Goal: Information Seeking & Learning: Learn about a topic

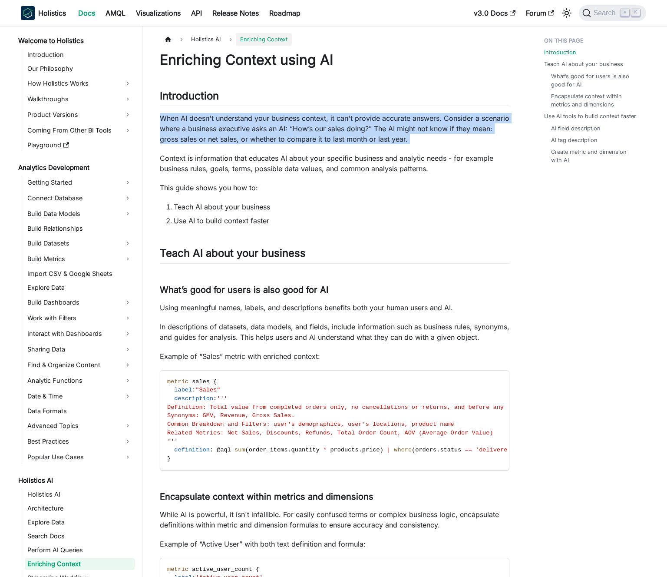
scroll to position [103, 0]
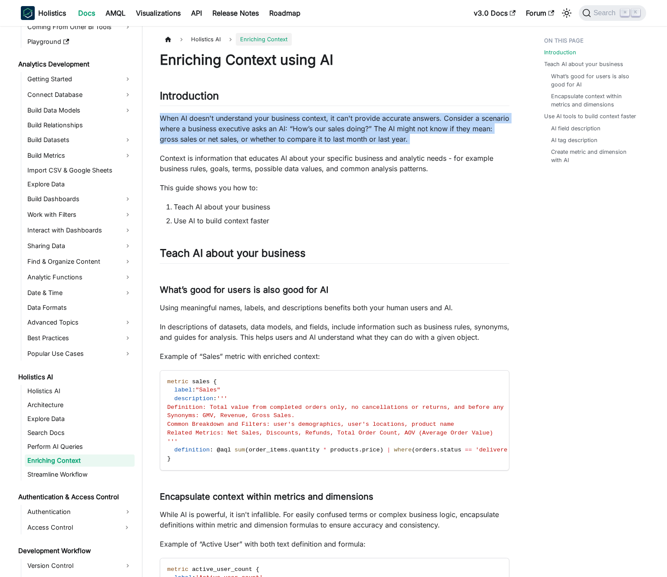
click at [279, 136] on p "When AI doesn't understand your business context, it can't provide accurate ans…" at bounding box center [335, 128] width 350 height 31
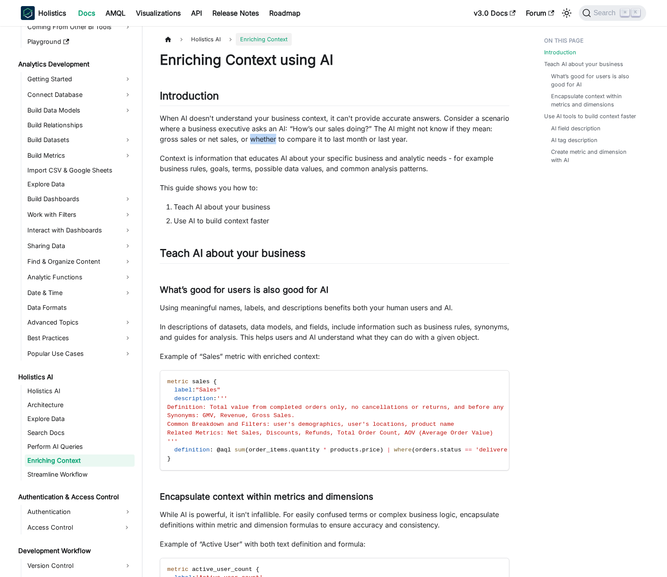
click at [279, 136] on p "When AI doesn't understand your business context, it can't provide accurate ans…" at bounding box center [335, 128] width 350 height 31
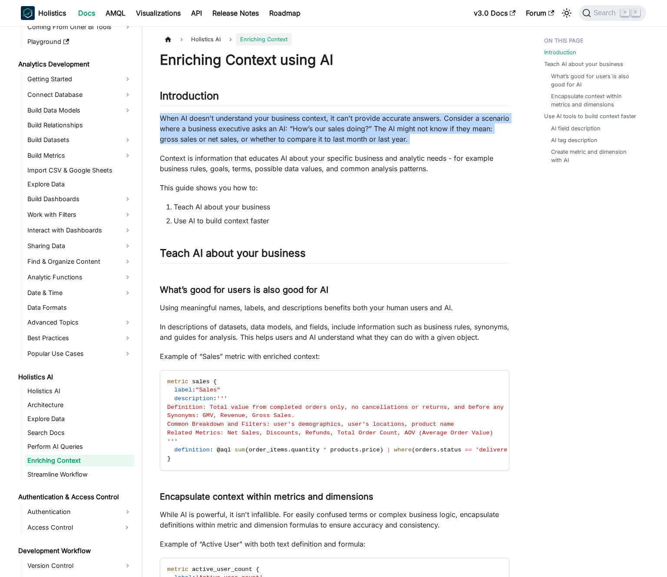
click at [279, 136] on p "When AI doesn't understand your business context, it can't provide accurate ans…" at bounding box center [335, 128] width 350 height 31
click at [270, 135] on p "When AI doesn't understand your business context, it can't provide accurate ans…" at bounding box center [335, 128] width 350 height 31
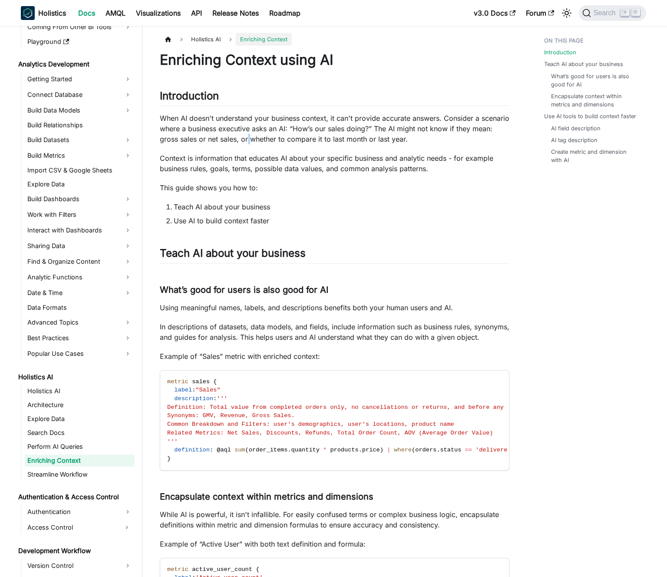
click at [270, 135] on p "When AI doesn't understand your business context, it can't provide accurate ans…" at bounding box center [335, 128] width 350 height 31
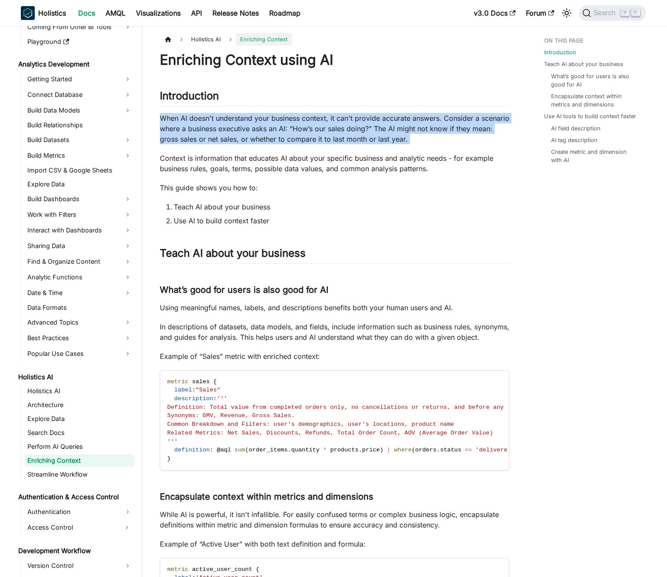
drag, startPoint x: 270, startPoint y: 135, endPoint x: 275, endPoint y: 133, distance: 5.5
click at [270, 135] on p "When AI doesn't understand your business context, it can't provide accurate ans…" at bounding box center [335, 128] width 350 height 31
click at [275, 133] on p "When AI doesn't understand your business context, it can't provide accurate ans…" at bounding box center [335, 128] width 350 height 31
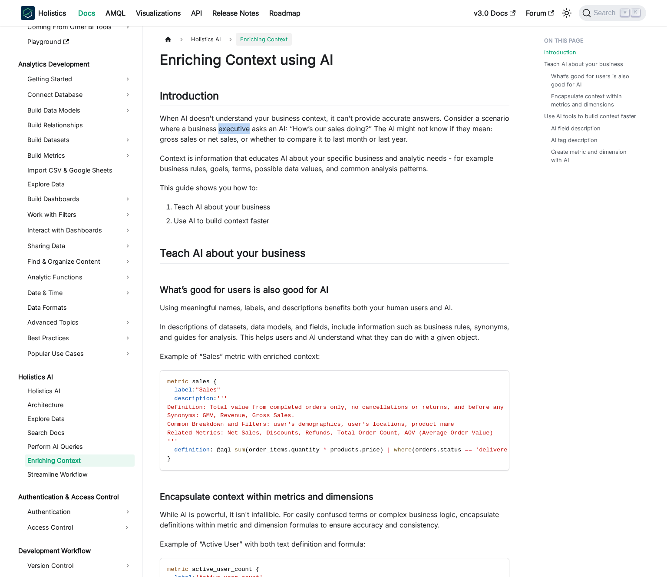
click at [275, 133] on p "When AI doesn't understand your business context, it can't provide accurate ans…" at bounding box center [335, 128] width 350 height 31
click at [287, 130] on p "When AI doesn't understand your business context, it can't provide accurate ans…" at bounding box center [335, 128] width 350 height 31
drag, startPoint x: 287, startPoint y: 130, endPoint x: 337, endPoint y: 130, distance: 50.4
click at [327, 130] on p "When AI doesn't understand your business context, it can't provide accurate ans…" at bounding box center [335, 128] width 350 height 31
click at [337, 130] on p "When AI doesn't understand your business context, it can't provide accurate ans…" at bounding box center [335, 128] width 350 height 31
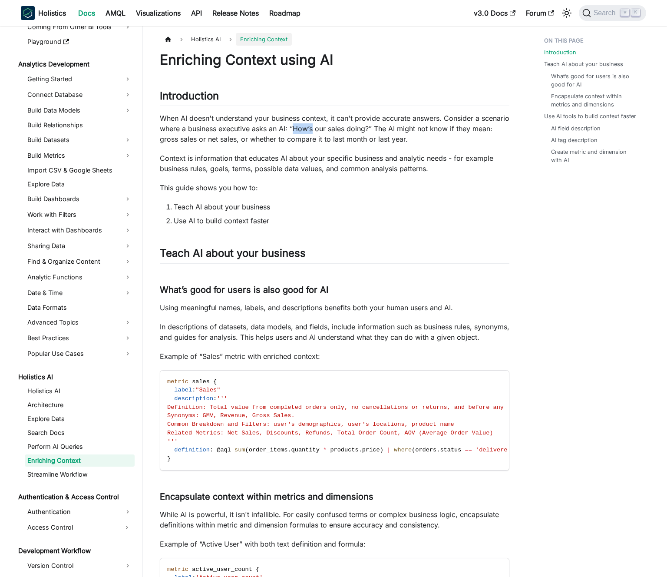
click at [337, 130] on p "When AI doesn't understand your business context, it can't provide accurate ans…" at bounding box center [335, 128] width 350 height 31
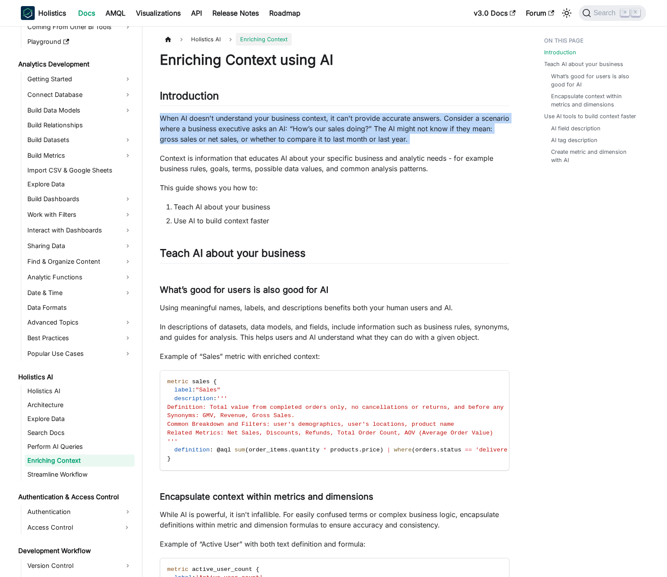
click at [337, 130] on p "When AI doesn't understand your business context, it can't provide accurate ans…" at bounding box center [335, 128] width 350 height 31
click at [346, 131] on p "When AI doesn't understand your business context, it can't provide accurate ans…" at bounding box center [335, 128] width 350 height 31
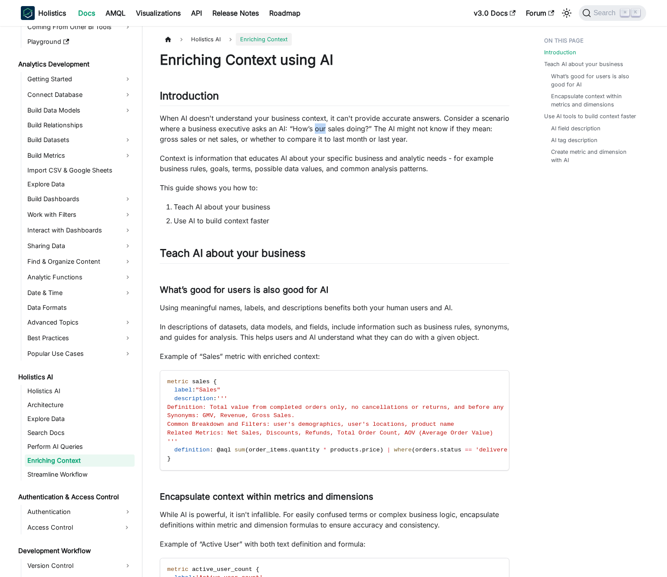
click at [346, 131] on p "When AI doesn't understand your business context, it can't provide accurate ans…" at bounding box center [335, 128] width 350 height 31
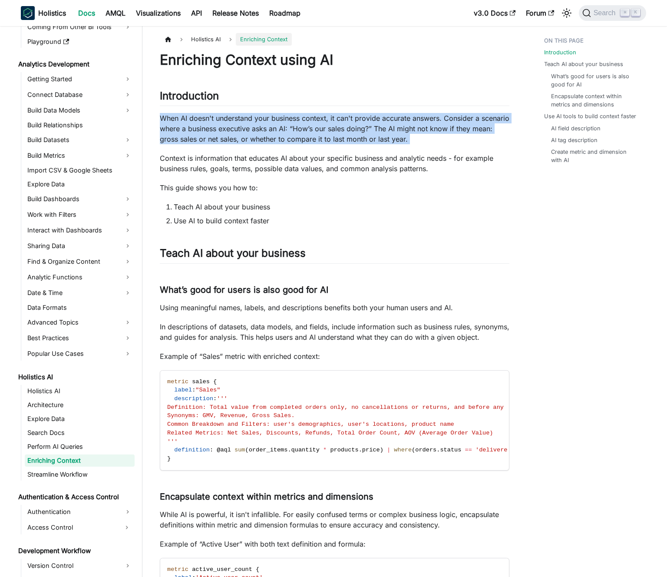
click at [346, 131] on p "When AI doesn't understand your business context, it can't provide accurate ans…" at bounding box center [335, 128] width 350 height 31
click at [340, 130] on p "When AI doesn't understand your business context, it can't provide accurate ans…" at bounding box center [335, 128] width 350 height 31
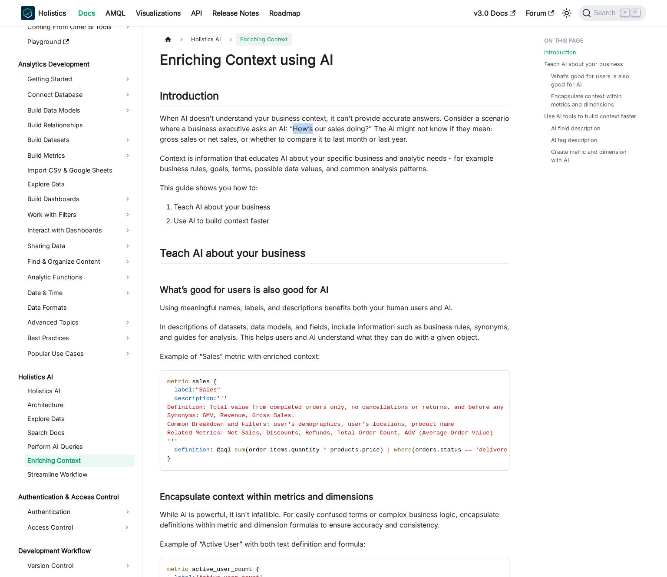
click at [340, 130] on p "When AI doesn't understand your business context, it can't provide accurate ans…" at bounding box center [335, 128] width 350 height 31
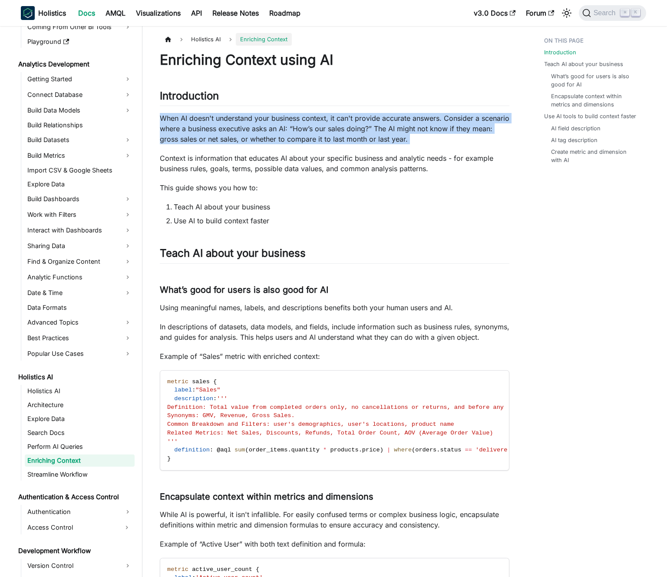
click at [340, 130] on p "When AI doesn't understand your business context, it can't provide accurate ans…" at bounding box center [335, 128] width 350 height 31
click at [330, 129] on p "When AI doesn't understand your business context, it can't provide accurate ans…" at bounding box center [335, 128] width 350 height 31
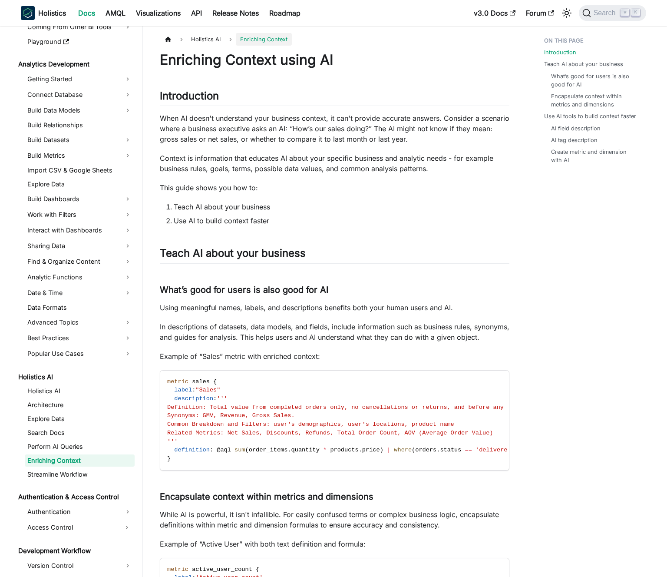
click at [299, 160] on p "Context is information that educates AI about your specific business and analyt…" at bounding box center [335, 163] width 350 height 21
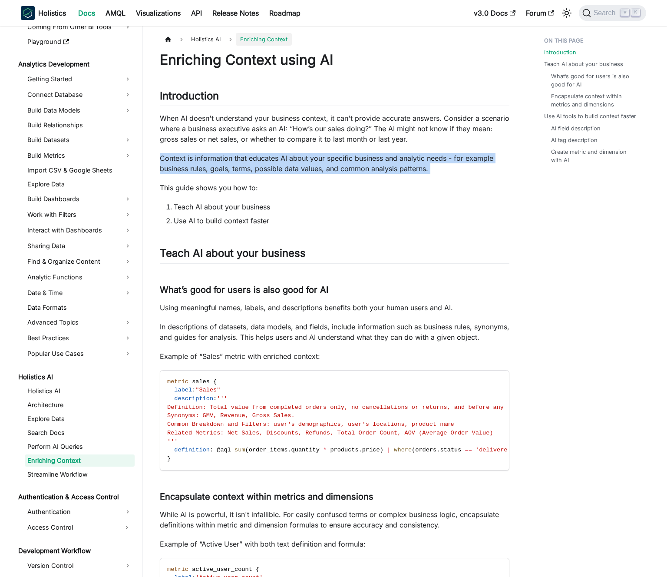
click at [299, 160] on p "Context is information that educates AI about your specific business and analyt…" at bounding box center [335, 163] width 350 height 21
click at [295, 159] on p "Context is information that educates AI about your specific business and analyt…" at bounding box center [335, 163] width 350 height 21
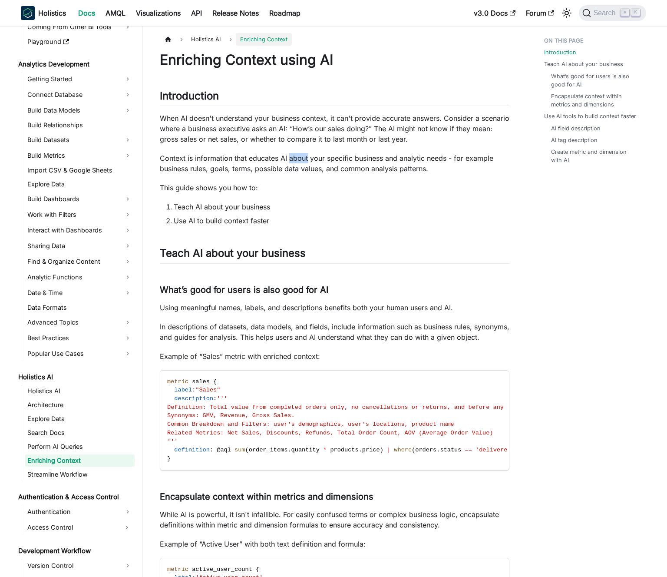
click at [295, 159] on p "Context is information that educates AI about your specific business and analyt…" at bounding box center [335, 163] width 350 height 21
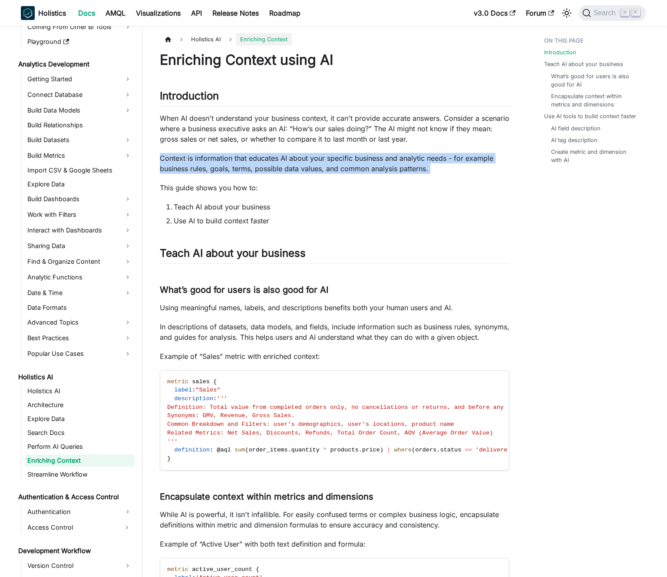
click at [295, 159] on p "Context is information that educates AI about your specific business and analyt…" at bounding box center [335, 163] width 350 height 21
click at [300, 159] on p "Context is information that educates AI about your specific business and analyt…" at bounding box center [335, 163] width 350 height 21
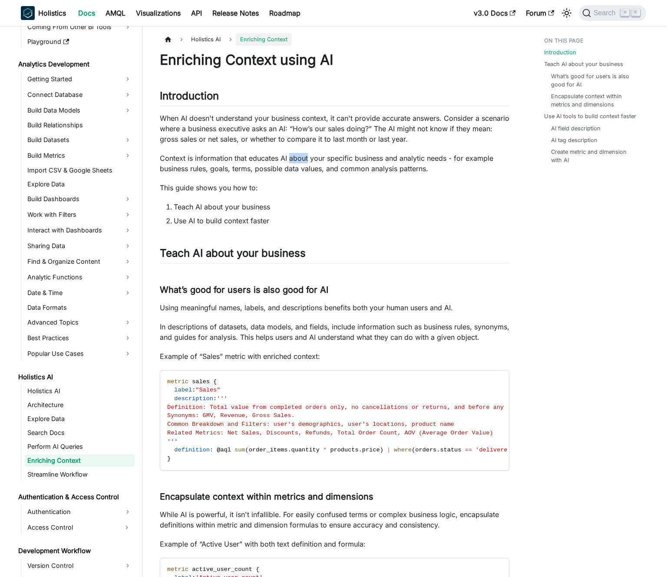
click at [300, 159] on p "Context is information that educates AI about your specific business and analyt…" at bounding box center [335, 163] width 350 height 21
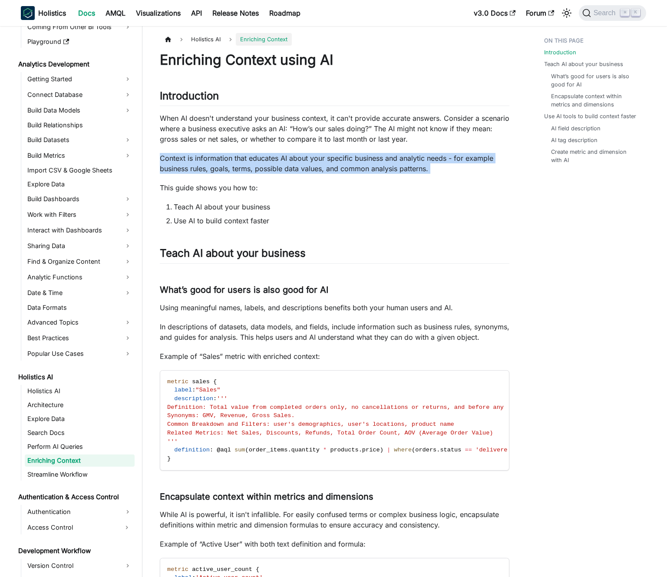
click at [300, 159] on p "Context is information that educates AI about your specific business and analyt…" at bounding box center [335, 163] width 350 height 21
click at [303, 159] on p "Context is information that educates AI about your specific business and analyt…" at bounding box center [335, 163] width 350 height 21
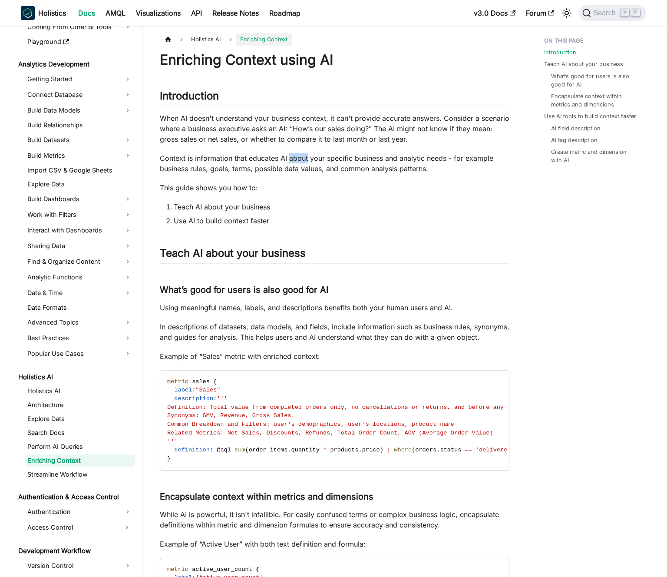
click at [303, 159] on p "Context is information that educates AI about your specific business and analyt…" at bounding box center [335, 163] width 350 height 21
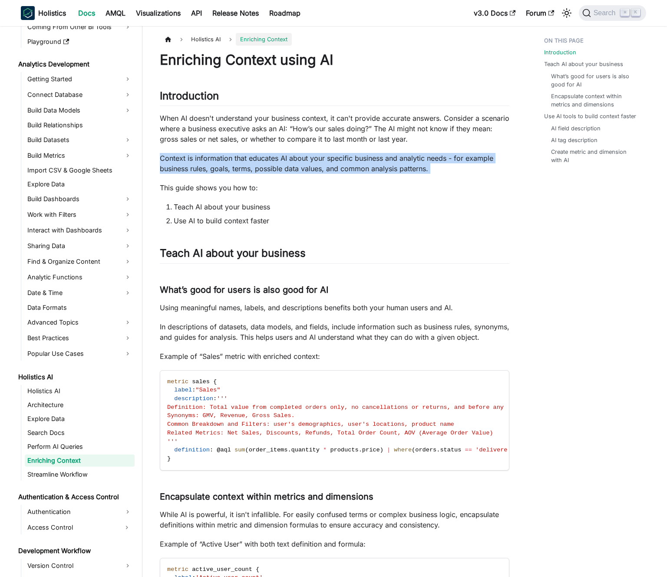
click at [303, 159] on p "Context is information that educates AI about your specific business and analyt…" at bounding box center [335, 163] width 350 height 21
click at [307, 159] on p "Context is information that educates AI about your specific business and analyt…" at bounding box center [335, 163] width 350 height 21
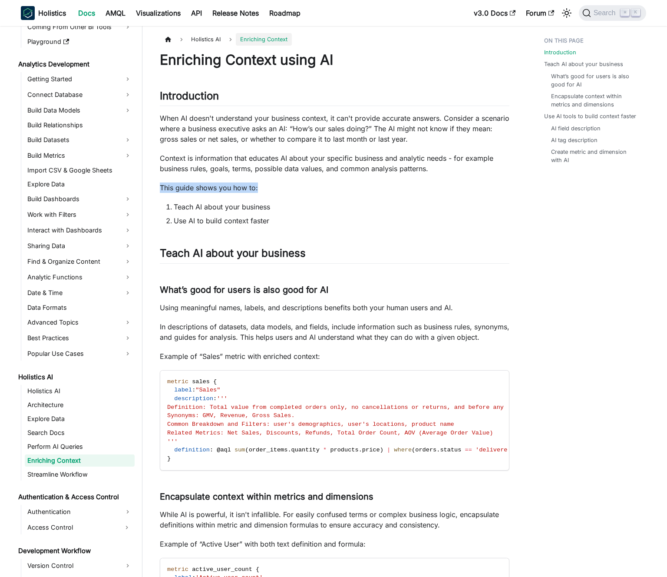
drag, startPoint x: 308, startPoint y: 183, endPoint x: 309, endPoint y: 188, distance: 5.3
click at [309, 188] on p "This guide shows you how to:" at bounding box center [335, 187] width 350 height 10
drag, startPoint x: 310, startPoint y: 199, endPoint x: 313, endPoint y: 220, distance: 21.1
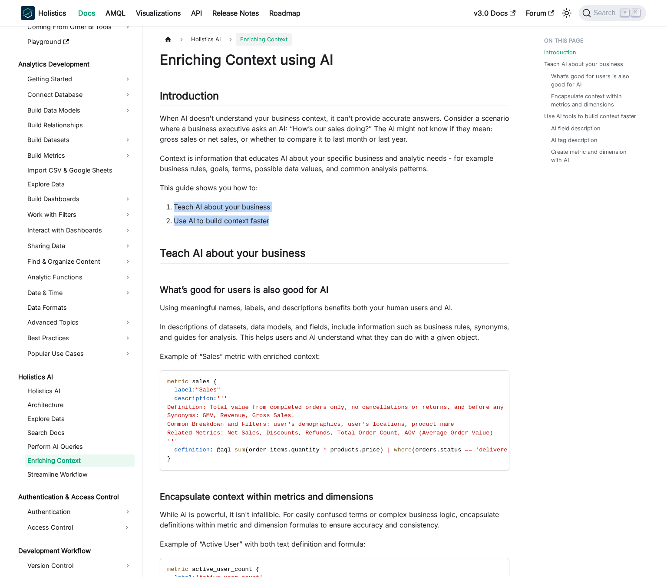
click at [313, 220] on li "Use AI to build context faster" at bounding box center [342, 220] width 336 height 10
click at [317, 212] on ol "Teach AI about your business Use AI to build context faster" at bounding box center [335, 213] width 350 height 24
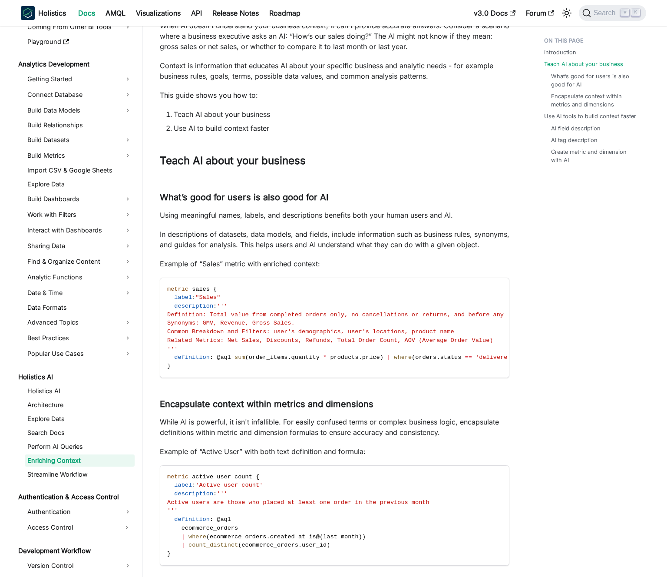
scroll to position [95, 0]
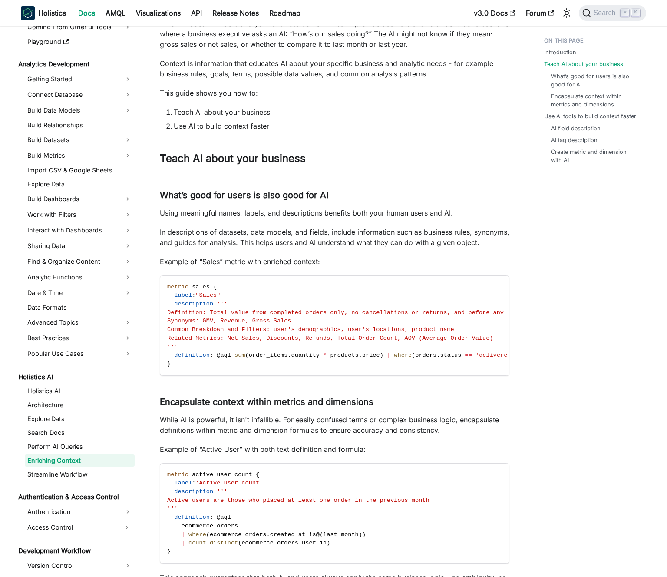
click at [338, 215] on p "Using meaningful names, labels, and descriptions benefits both your human users…" at bounding box center [335, 213] width 350 height 10
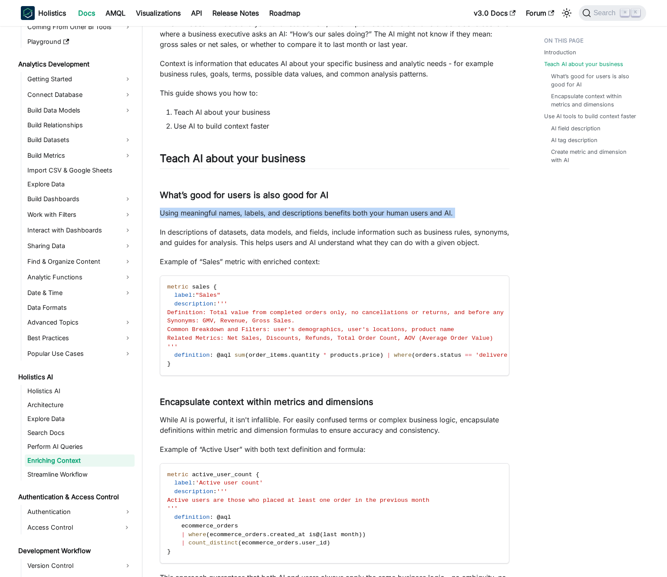
click at [338, 215] on p "Using meaningful names, labels, and descriptions benefits both your human users…" at bounding box center [335, 213] width 350 height 10
click at [334, 214] on p "Using meaningful names, labels, and descriptions benefits both your human users…" at bounding box center [335, 213] width 350 height 10
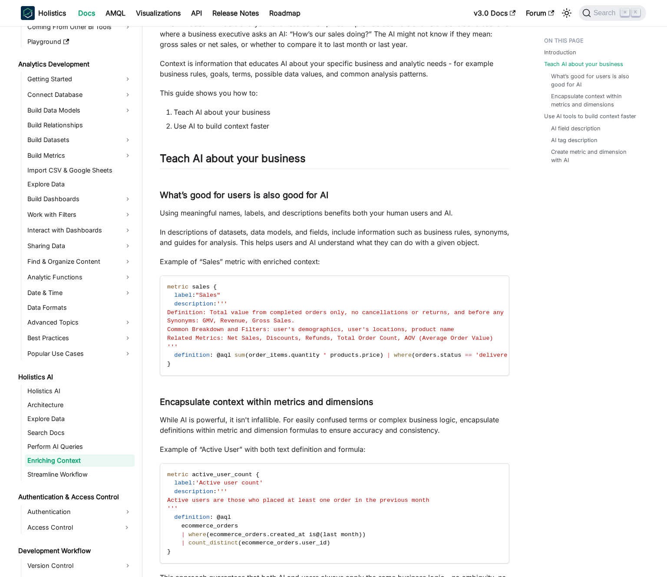
click at [318, 234] on p "In descriptions of datasets, data models, and fields, include information such …" at bounding box center [335, 237] width 350 height 21
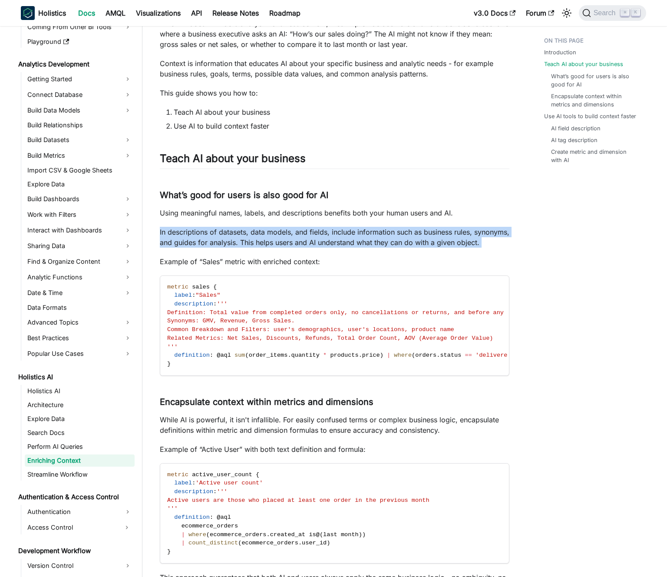
click at [318, 234] on p "In descriptions of datasets, data models, and fields, include information such …" at bounding box center [335, 237] width 350 height 21
click at [308, 234] on p "In descriptions of datasets, data models, and fields, include information such …" at bounding box center [335, 237] width 350 height 21
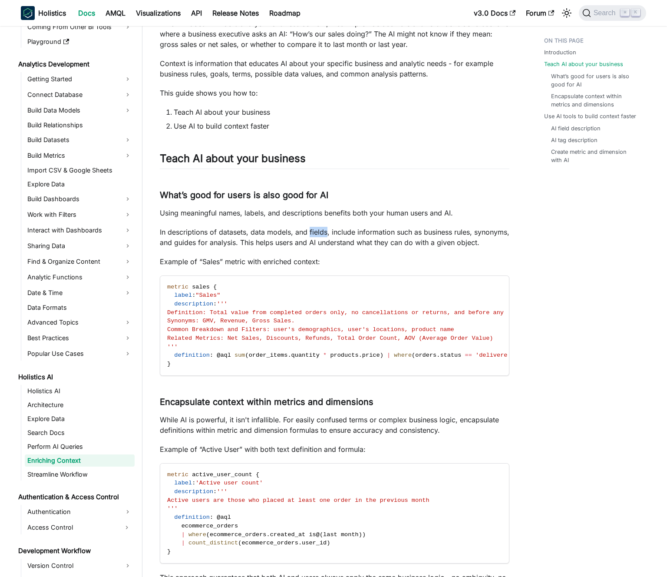
click at [308, 234] on p "In descriptions of datasets, data models, and fields, include information such …" at bounding box center [335, 237] width 350 height 21
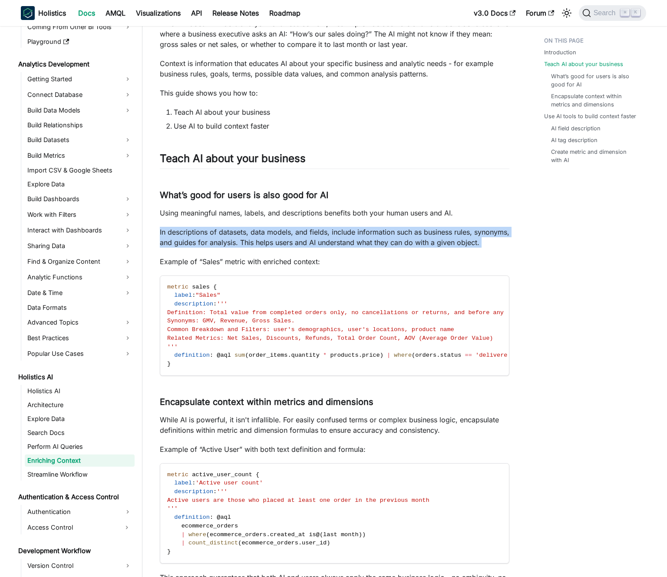
click at [308, 234] on p "In descriptions of datasets, data models, and fields, include information such …" at bounding box center [335, 237] width 350 height 21
click at [297, 232] on p "In descriptions of datasets, data models, and fields, include information such …" at bounding box center [335, 237] width 350 height 21
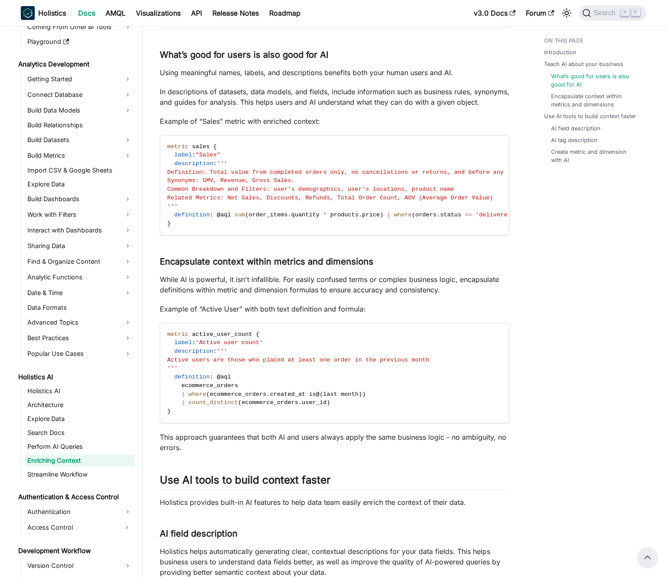
scroll to position [230, 0]
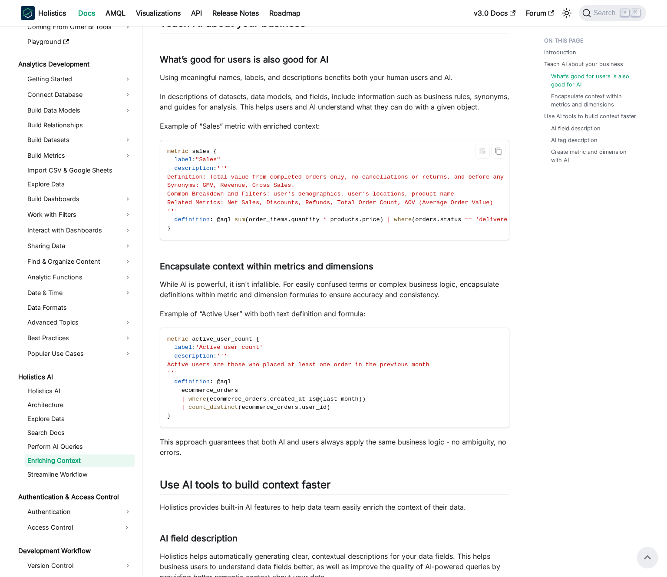
click at [274, 180] on span "Definition: Total value from completed orders only, no cancellations or returns…" at bounding box center [355, 177] width 376 height 7
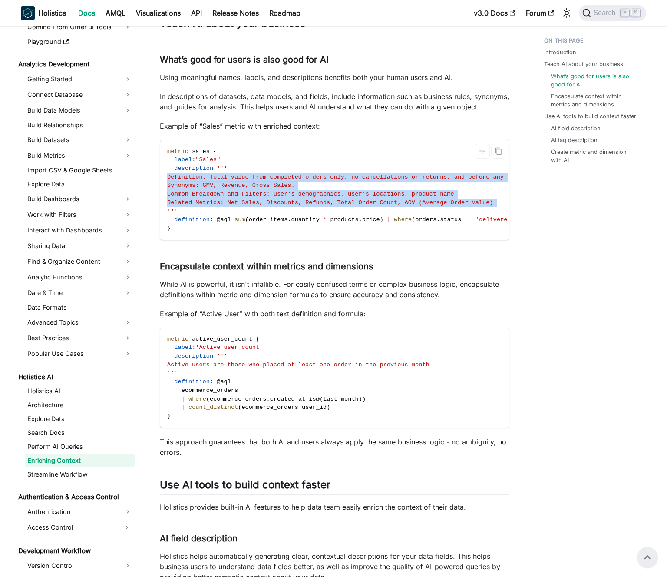
drag, startPoint x: 274, startPoint y: 188, endPoint x: 277, endPoint y: 215, distance: 27.1
click at [277, 215] on code "metric sales { label : "Sales" description : ''' Definition: Total value from c…" at bounding box center [354, 189] width 389 height 99
click at [277, 206] on span "Related Metrics: Net Sales, Discounts, Refunds, Total Order Count, AOV (Average…" at bounding box center [330, 202] width 326 height 7
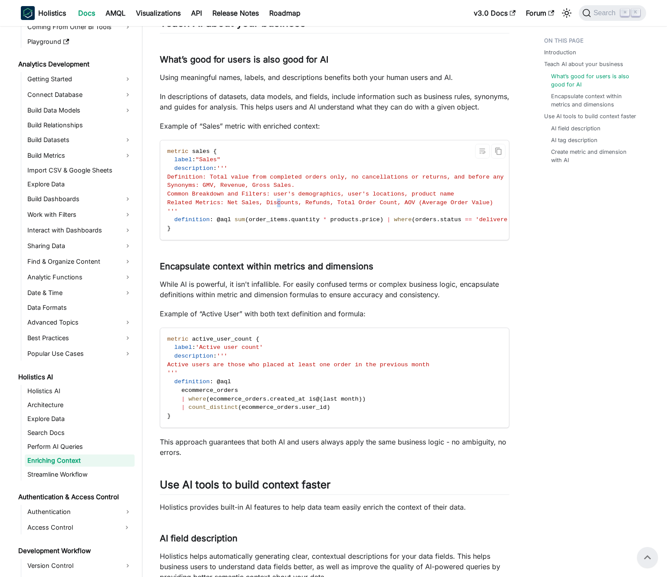
click at [277, 206] on span "Related Metrics: Net Sales, Discounts, Refunds, Total Order Count, AOV (Average…" at bounding box center [330, 202] width 326 height 7
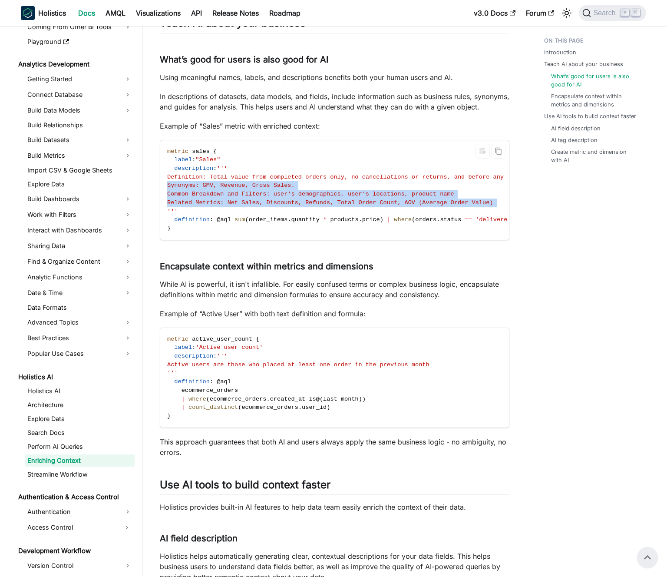
drag, startPoint x: 277, startPoint y: 215, endPoint x: 275, endPoint y: 191, distance: 24.5
click at [275, 193] on code "metric sales { label : "Sales" description : ''' Definition: Total value from c…" at bounding box center [354, 189] width 389 height 99
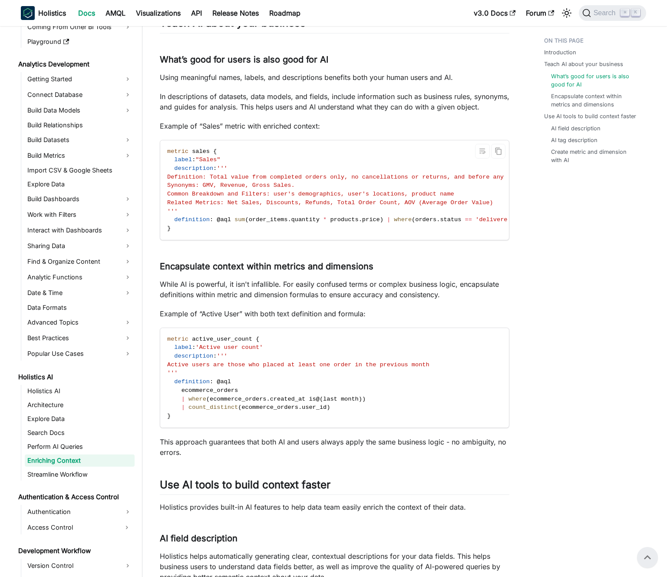
click at [275, 180] on span "Definition: Total value from completed orders only, no cancellations or returns…" at bounding box center [355, 177] width 376 height 7
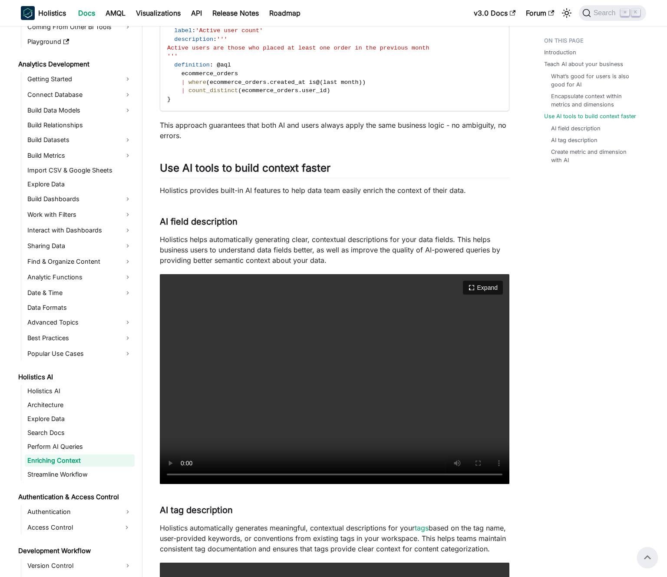
scroll to position [484, 0]
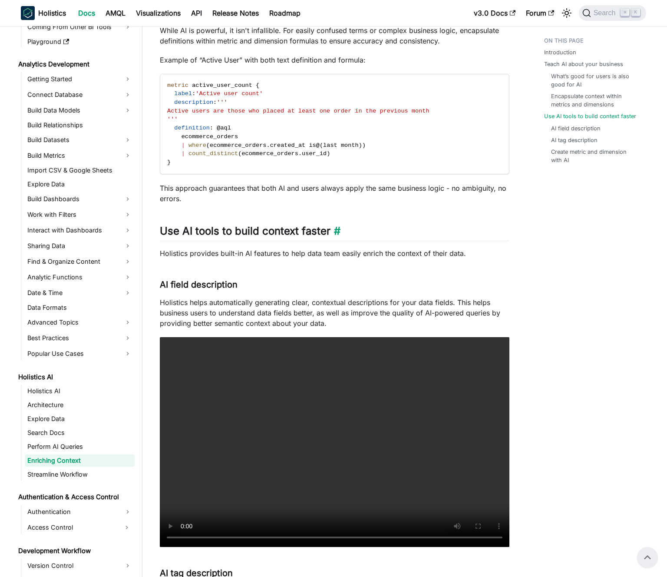
click at [262, 241] on h2 "Use AI tools to build context faster ​" at bounding box center [335, 232] width 350 height 16
click at [255, 241] on h2 "Use AI tools to build context faster ​" at bounding box center [335, 232] width 350 height 16
click at [251, 258] on p "Holistics provides built-in AI features to help data team easily enrich the con…" at bounding box center [335, 253] width 350 height 10
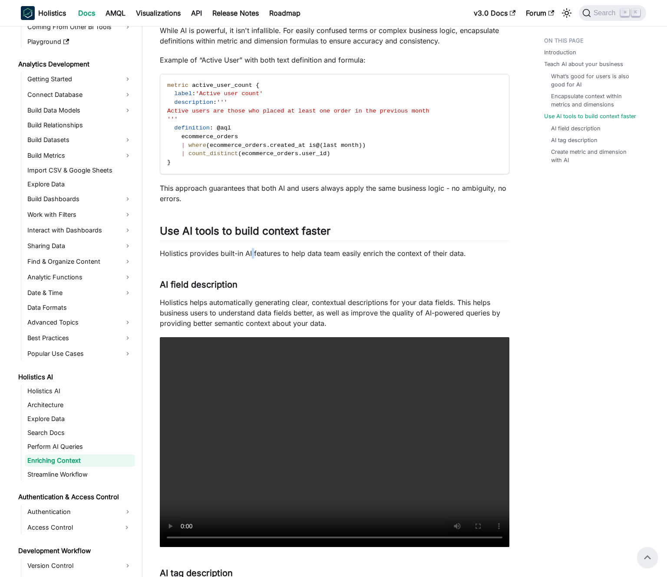
click at [251, 258] on p "Holistics provides built-in AI features to help data team easily enrich the con…" at bounding box center [335, 253] width 350 height 10
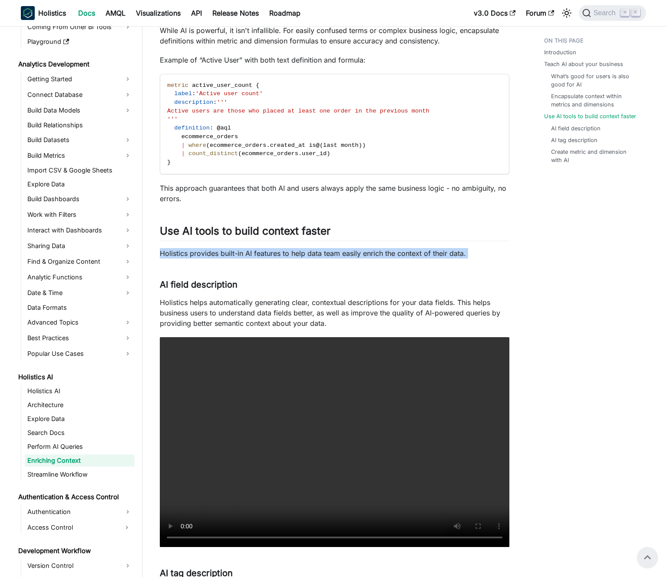
click at [251, 258] on p "Holistics provides built-in AI features to help data team easily enrich the con…" at bounding box center [335, 253] width 350 height 10
click at [252, 258] on p "Holistics provides built-in AI features to help data team easily enrich the con…" at bounding box center [335, 253] width 350 height 10
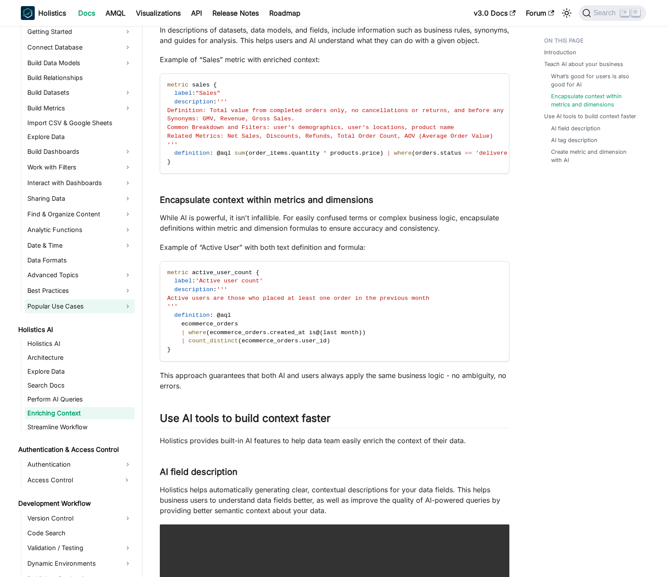
scroll to position [167, 0]
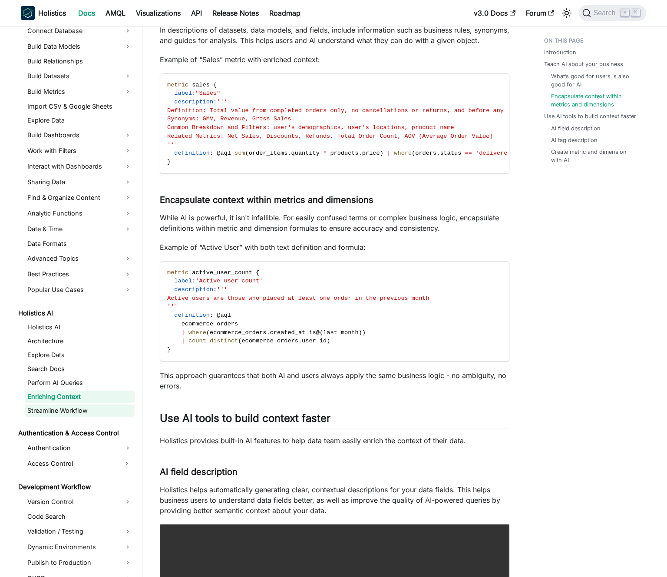
click at [82, 406] on link "Streamline Workflow" at bounding box center [80, 410] width 110 height 12
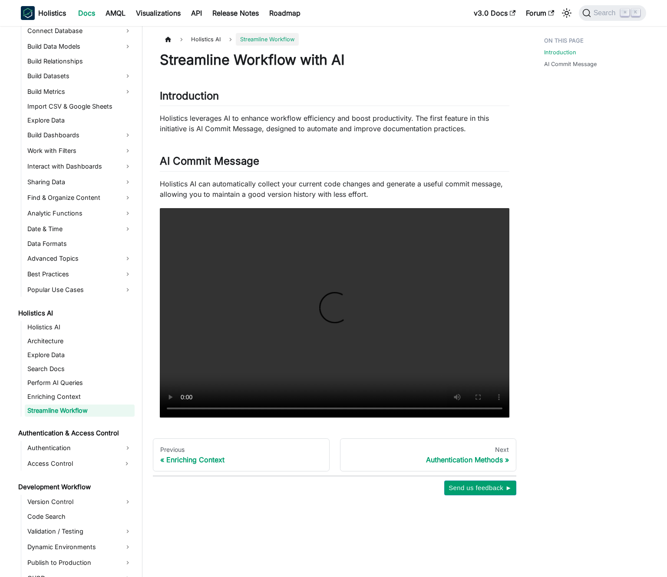
click at [249, 127] on p "Holistics leverages AI to enhance workflow efficiency and boost productivity. T…" at bounding box center [335, 123] width 350 height 21
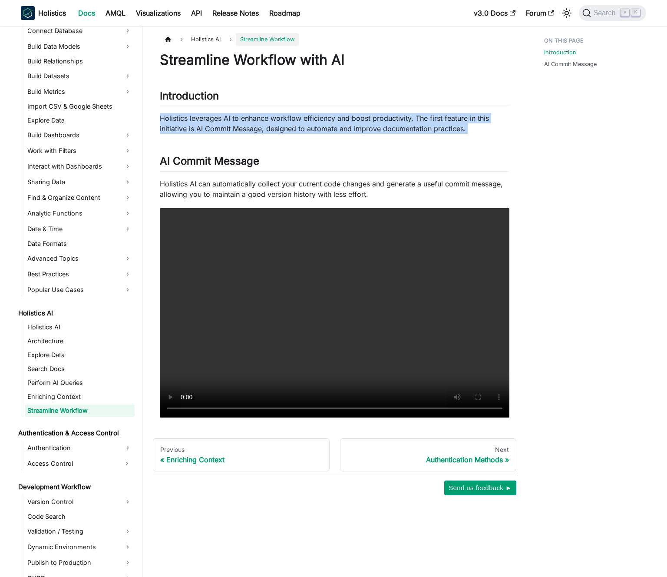
click at [249, 127] on p "Holistics leverages AI to enhance workflow efficiency and boost productivity. T…" at bounding box center [335, 123] width 350 height 21
click at [244, 127] on p "Holistics leverages AI to enhance workflow efficiency and boost productivity. T…" at bounding box center [335, 123] width 350 height 21
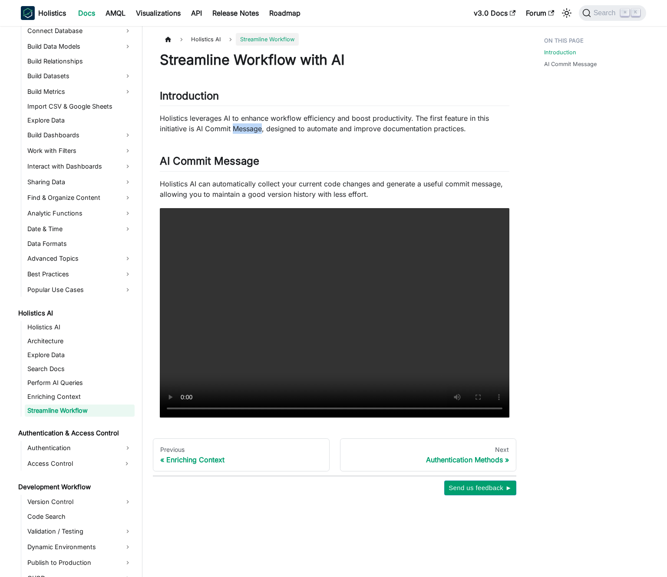
click at [244, 127] on p "Holistics leverages AI to enhance workflow efficiency and boost productivity. T…" at bounding box center [335, 123] width 350 height 21
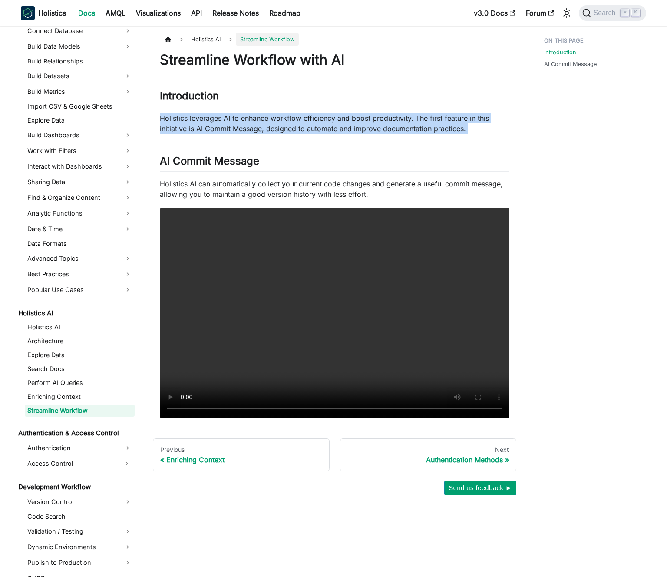
click at [244, 127] on p "Holistics leverages AI to enhance workflow efficiency and boost productivity. T…" at bounding box center [335, 123] width 350 height 21
click at [251, 125] on p "Holistics leverages AI to enhance workflow efficiency and boost productivity. T…" at bounding box center [335, 123] width 350 height 21
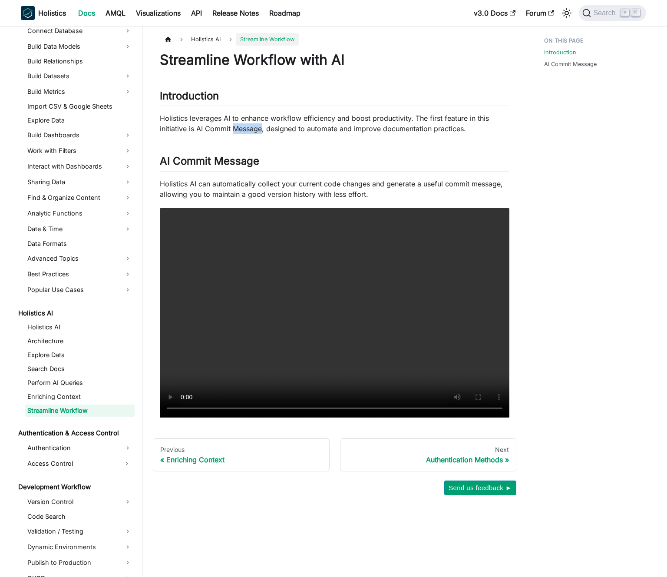
click at [251, 125] on p "Holistics leverages AI to enhance workflow efficiency and boost productivity. T…" at bounding box center [335, 123] width 350 height 21
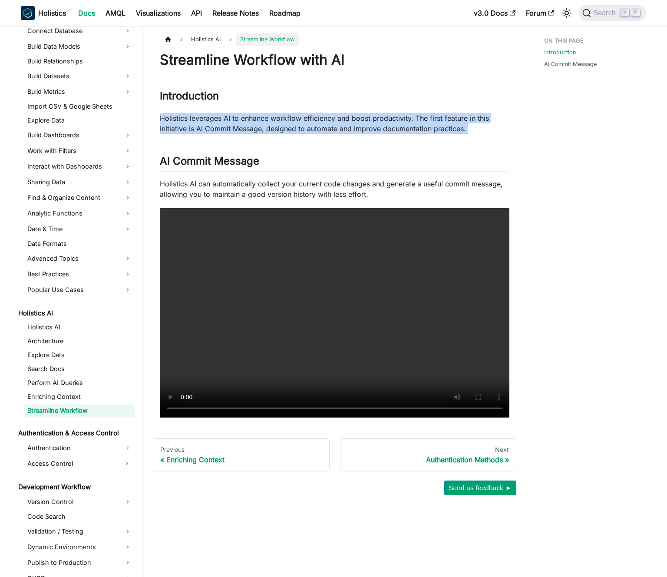
click at [251, 125] on p "Holistics leverages AI to enhance workflow efficiency and boost productivity. T…" at bounding box center [335, 123] width 350 height 21
click at [256, 125] on p "Holistics leverages AI to enhance workflow efficiency and boost productivity. T…" at bounding box center [335, 123] width 350 height 21
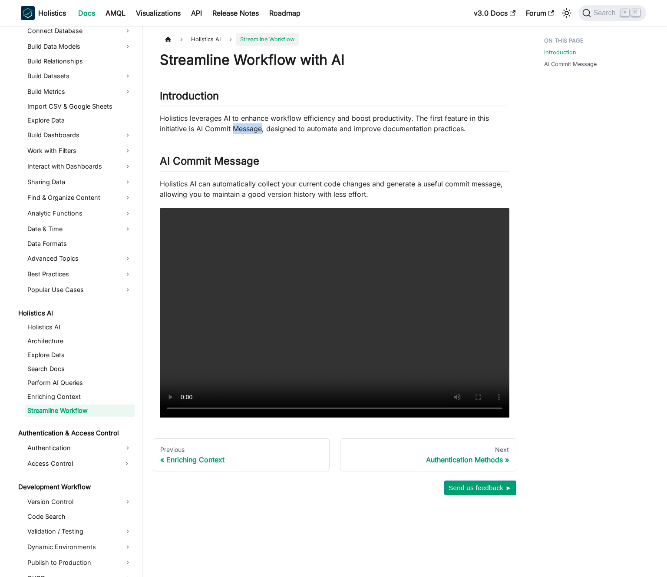
click at [256, 125] on p "Holistics leverages AI to enhance workflow efficiency and boost productivity. T…" at bounding box center [335, 123] width 350 height 21
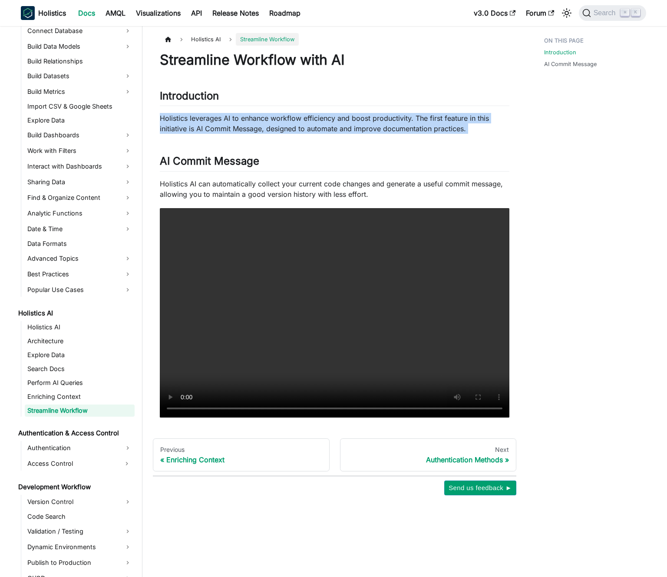
click at [256, 125] on p "Holistics leverages AI to enhance workflow efficiency and boost productivity. T…" at bounding box center [335, 123] width 350 height 21
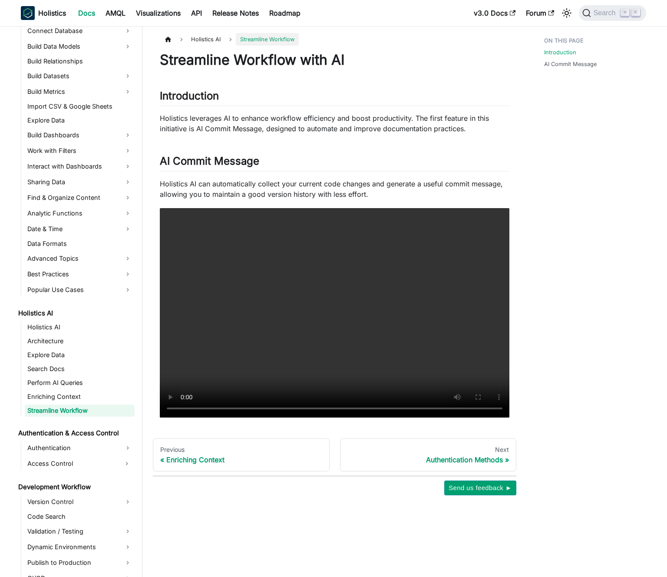
click at [262, 125] on p "Holistics leverages AI to enhance workflow efficiency and boost productivity. T…" at bounding box center [335, 123] width 350 height 21
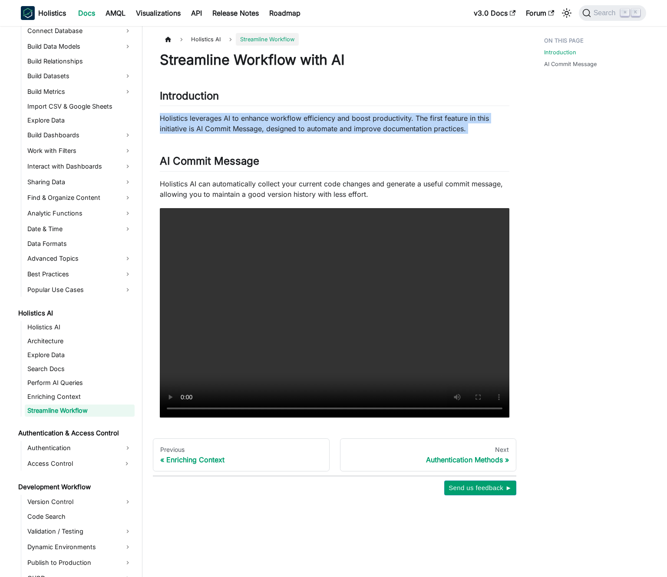
click at [262, 125] on p "Holistics leverages AI to enhance workflow efficiency and boost productivity. T…" at bounding box center [335, 123] width 350 height 21
click at [250, 124] on p "Holistics leverages AI to enhance workflow efficiency and boost productivity. T…" at bounding box center [335, 123] width 350 height 21
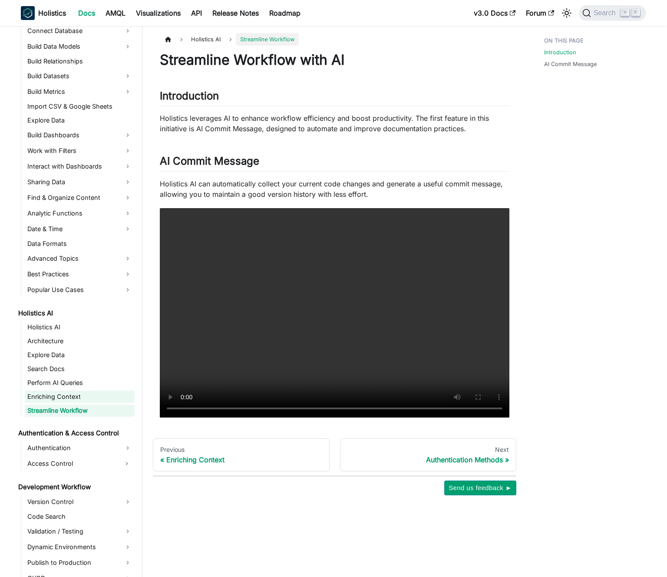
click at [75, 393] on link "Enriching Context" at bounding box center [80, 396] width 110 height 12
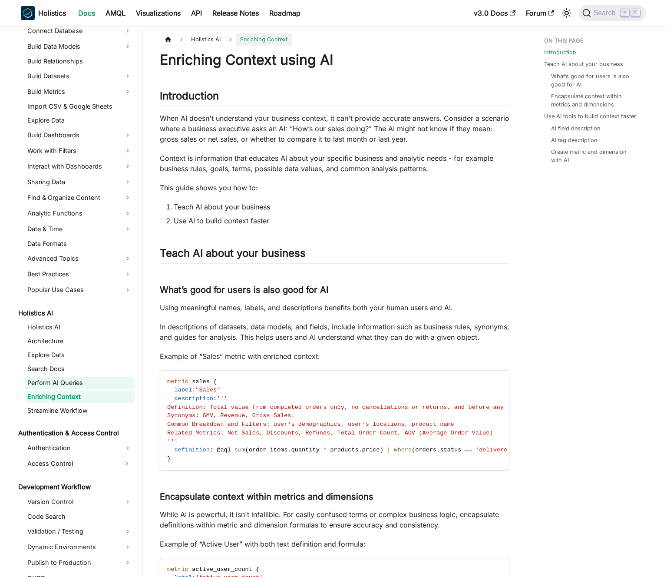
click at [76, 384] on link "Perform AI Queries" at bounding box center [80, 382] width 110 height 12
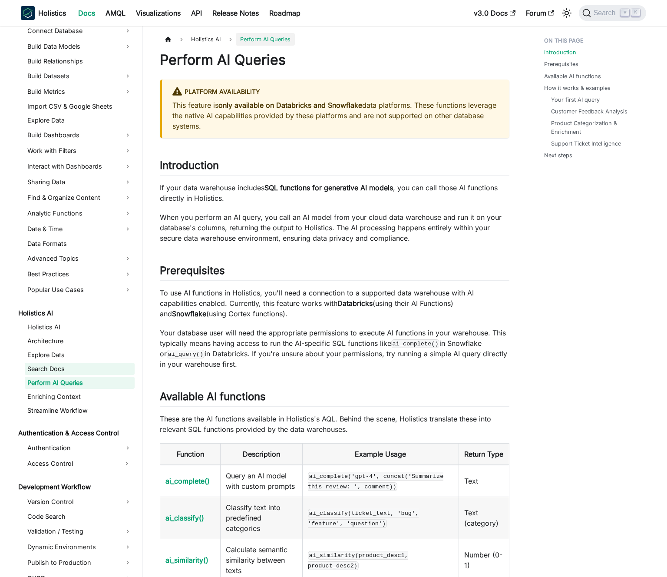
click at [80, 369] on link "Search Docs" at bounding box center [80, 369] width 110 height 12
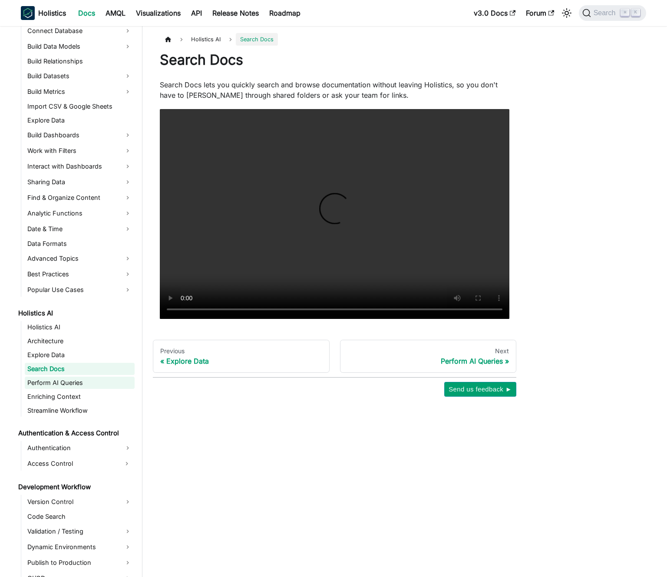
click at [81, 378] on link "Perform AI Queries" at bounding box center [80, 382] width 110 height 12
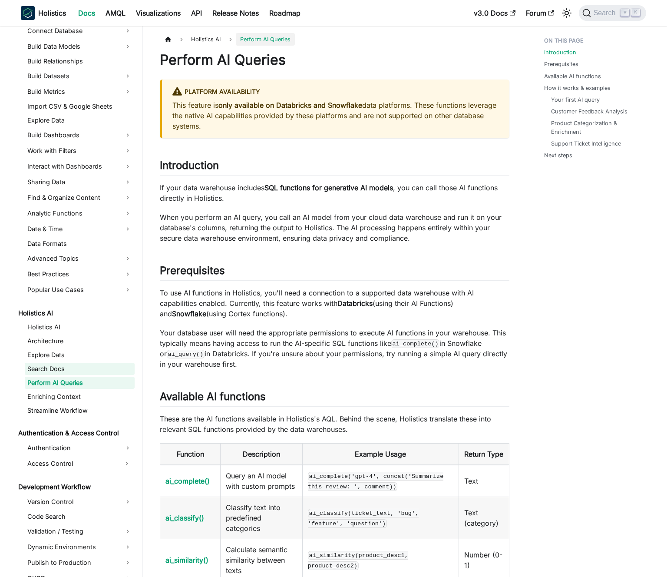
click at [82, 370] on link "Search Docs" at bounding box center [80, 369] width 110 height 12
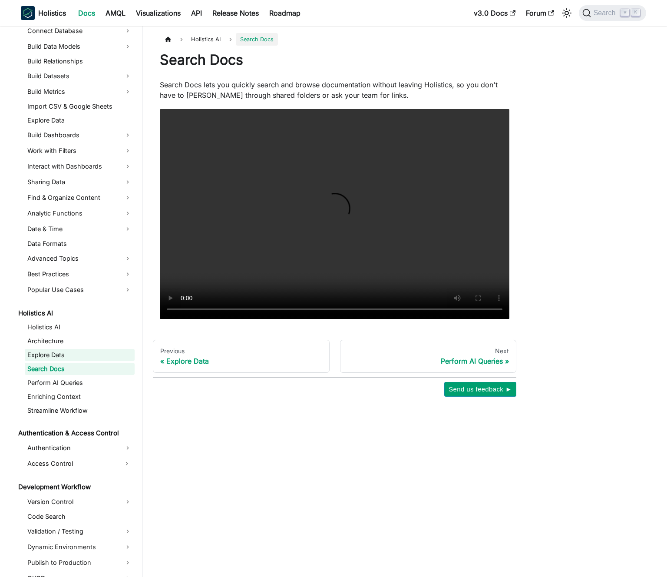
click at [81, 354] on link "Explore Data" at bounding box center [80, 355] width 110 height 12
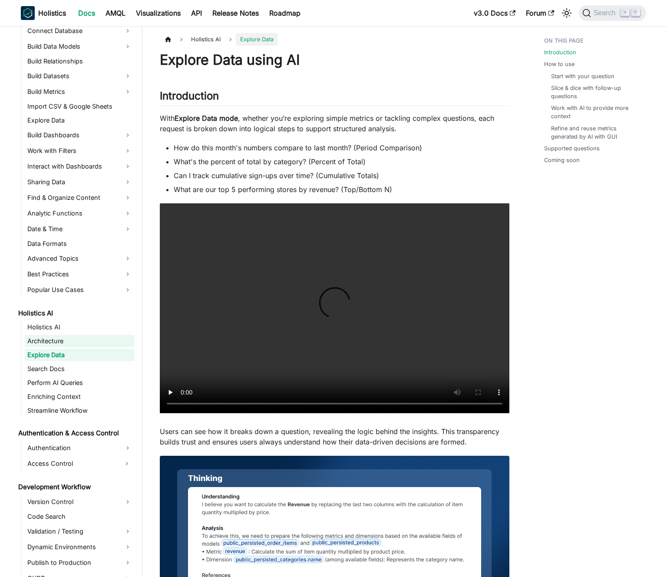
click at [81, 342] on link "Architecture" at bounding box center [80, 341] width 110 height 12
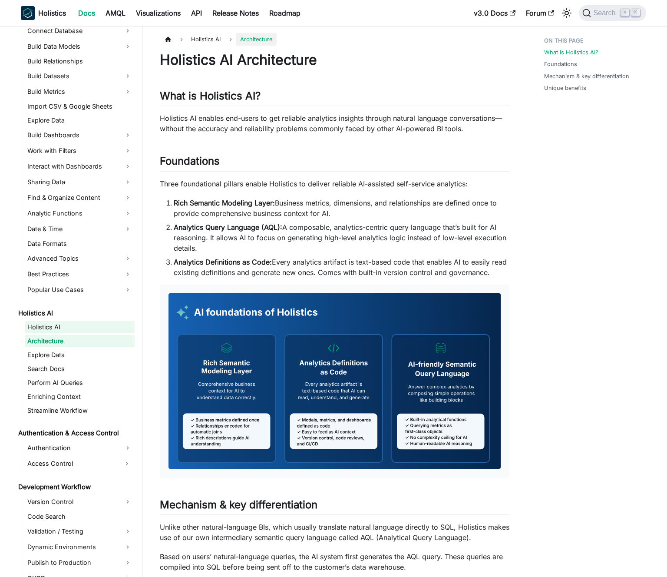
click at [81, 326] on link "Holistics AI" at bounding box center [80, 327] width 110 height 12
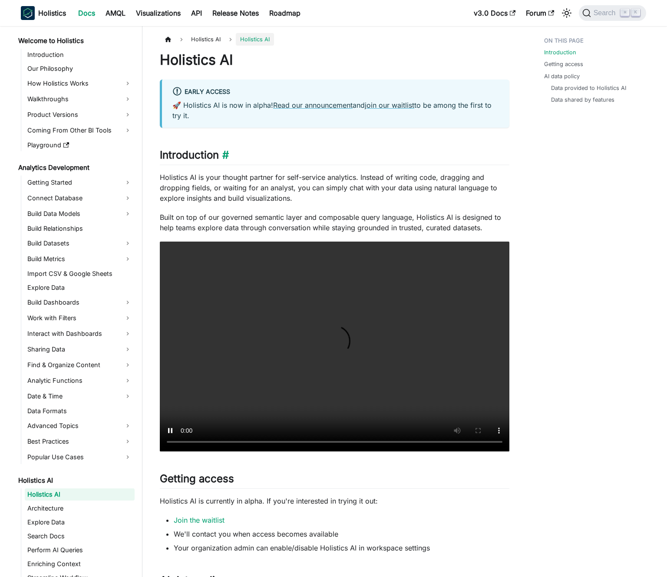
click at [260, 158] on h2 "Introduction ​" at bounding box center [335, 156] width 350 height 16
click at [263, 181] on p "Holistics AI is your thought partner for self-service analytics. Instead of wri…" at bounding box center [335, 187] width 350 height 31
click at [82, 109] on link "Product Versions" at bounding box center [80, 115] width 110 height 14
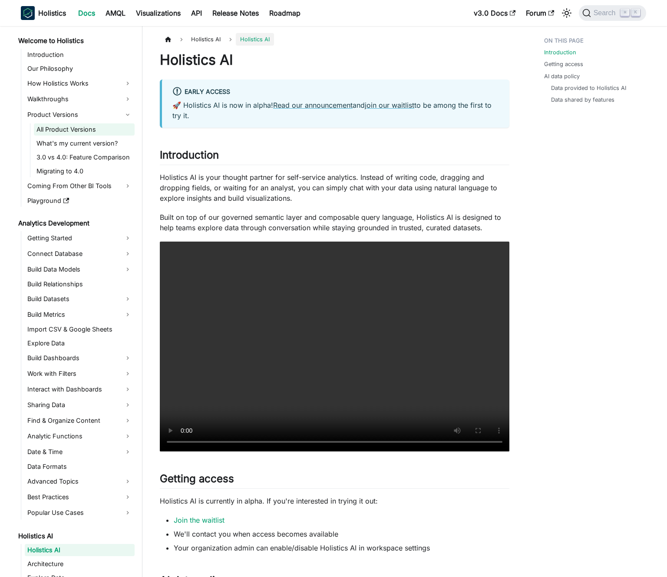
click at [87, 135] on link "All Product Versions" at bounding box center [84, 129] width 101 height 12
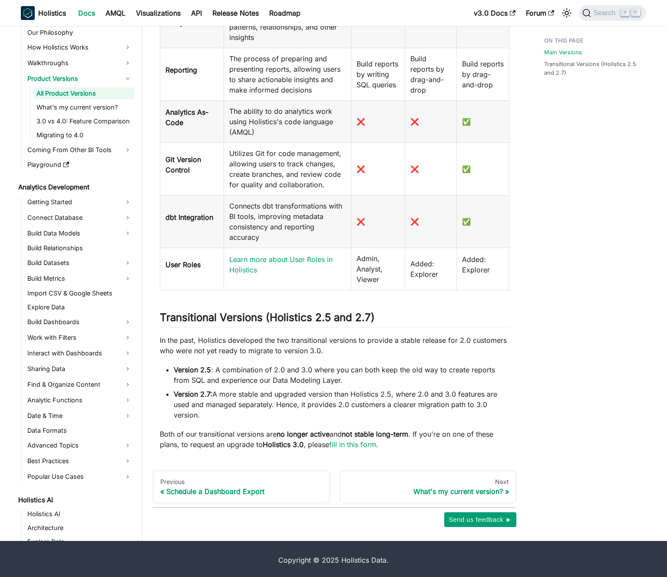
scroll to position [525, 0]
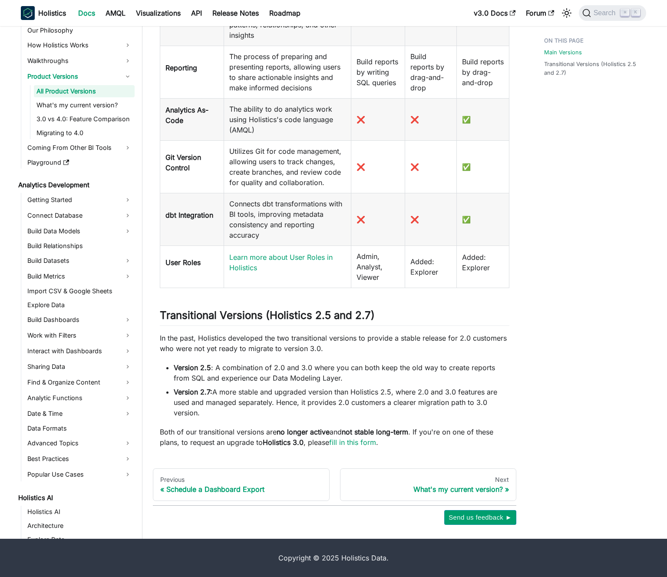
click at [243, 347] on p "In the past, Holistics developed the two transitional versions to provide a sta…" at bounding box center [335, 343] width 350 height 21
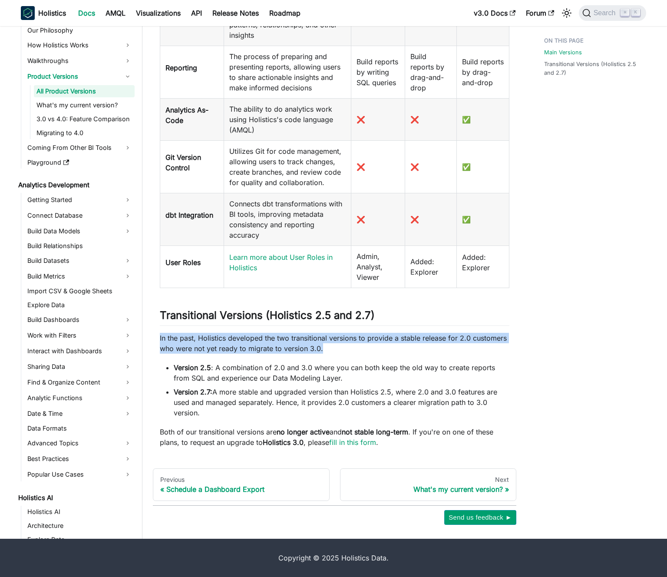
click at [243, 347] on p "In the past, Holistics developed the two transitional versions to provide a sta…" at bounding box center [335, 343] width 350 height 21
click at [246, 343] on p "In the past, Holistics developed the two transitional versions to provide a sta…" at bounding box center [335, 343] width 350 height 21
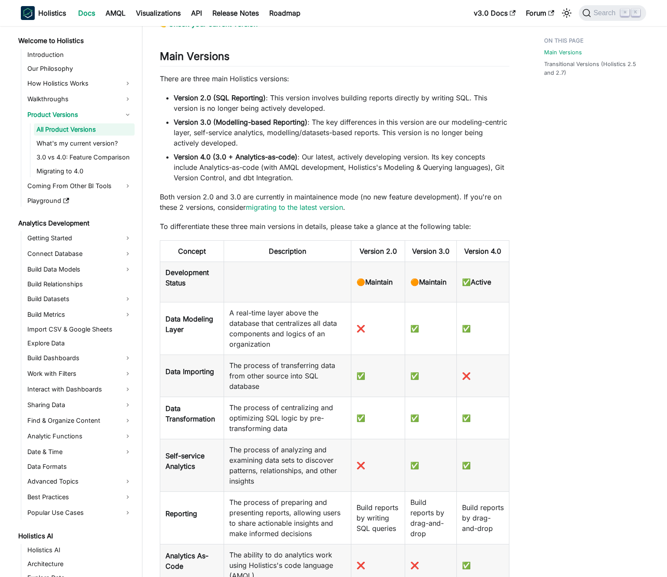
scroll to position [0, 0]
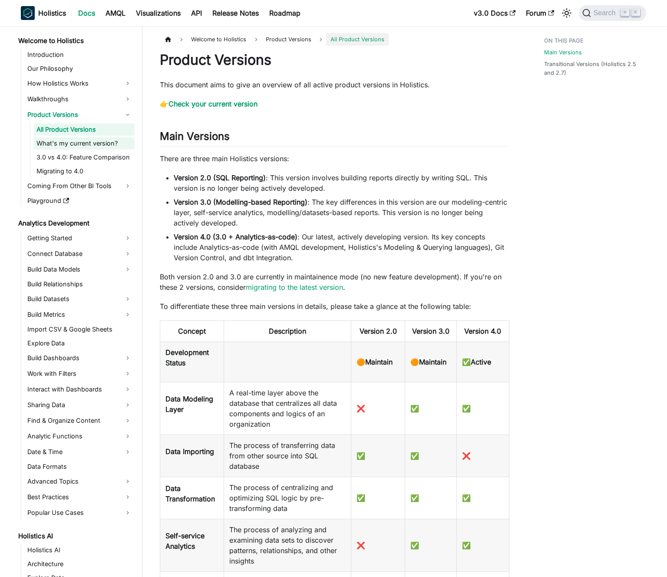
click at [60, 144] on link "What's my current version?" at bounding box center [84, 143] width 101 height 12
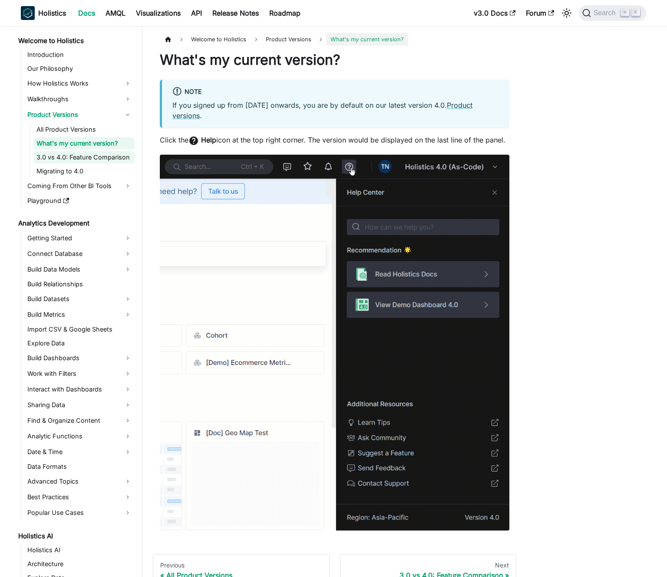
click at [61, 156] on link "3.0 vs 4.0: Feature Comparison" at bounding box center [84, 157] width 101 height 12
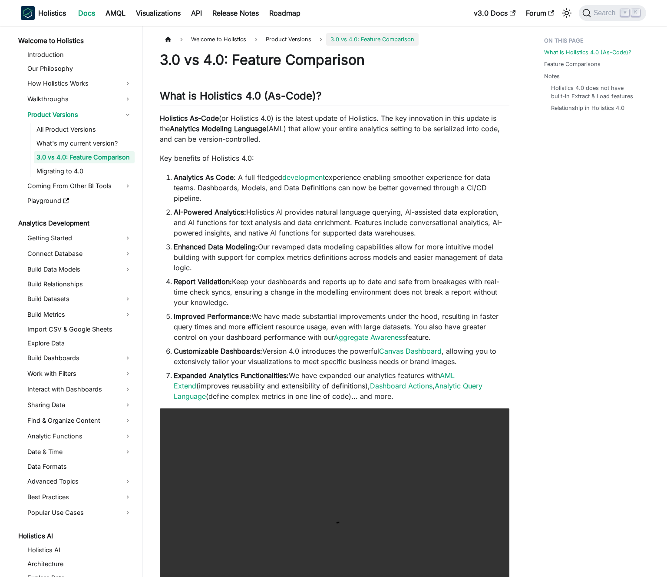
click at [270, 215] on li "AI-Powered Analytics: Holistics AI provides natural language querying, AI-assis…" at bounding box center [342, 222] width 336 height 31
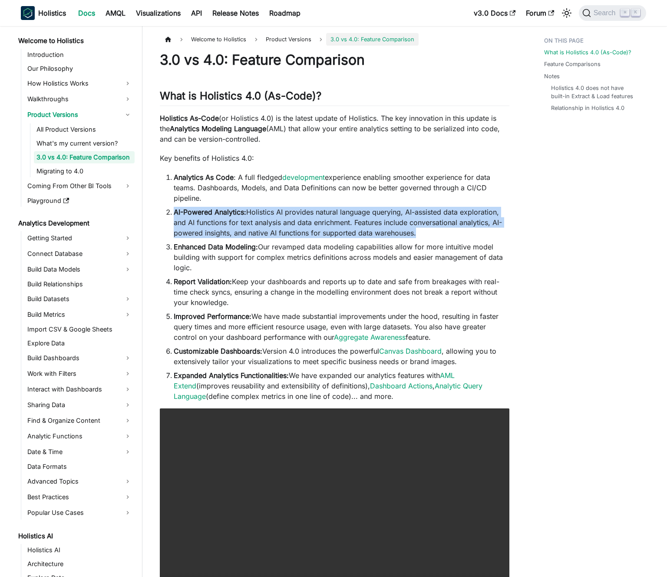
click at [270, 215] on li "AI-Powered Analytics: Holistics AI provides natural language querying, AI-assis…" at bounding box center [342, 222] width 336 height 31
click at [276, 215] on li "AI-Powered Analytics: Holistics AI provides natural language querying, AI-assis…" at bounding box center [342, 222] width 336 height 31
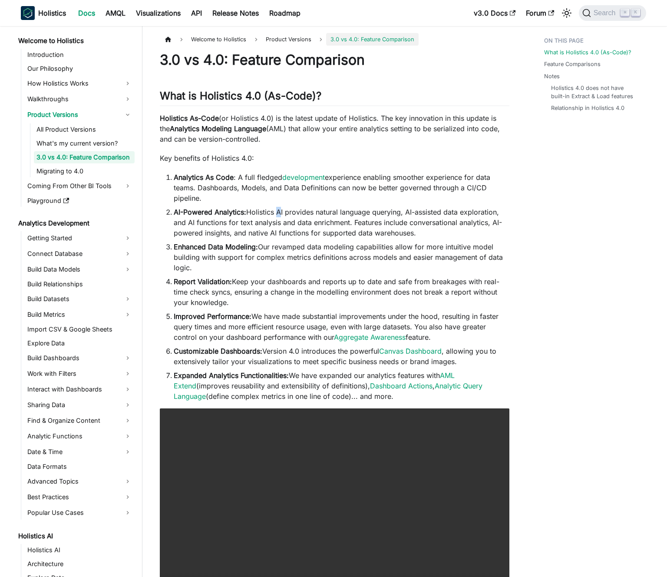
click at [276, 215] on li "AI-Powered Analytics: Holistics AI provides natural language querying, AI-assis…" at bounding box center [342, 222] width 336 height 31
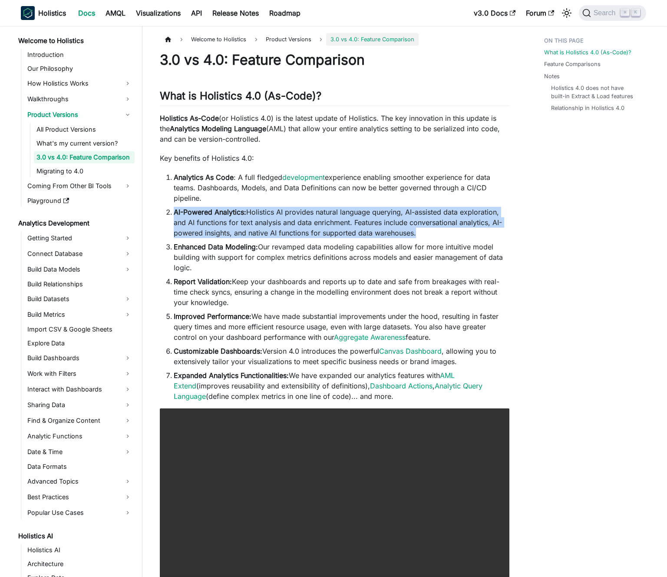
click at [276, 215] on li "AI-Powered Analytics: Holistics AI provides natural language querying, AI-assis…" at bounding box center [342, 222] width 336 height 31
click at [285, 215] on li "AI-Powered Analytics: Holistics AI provides natural language querying, AI-assis…" at bounding box center [342, 222] width 336 height 31
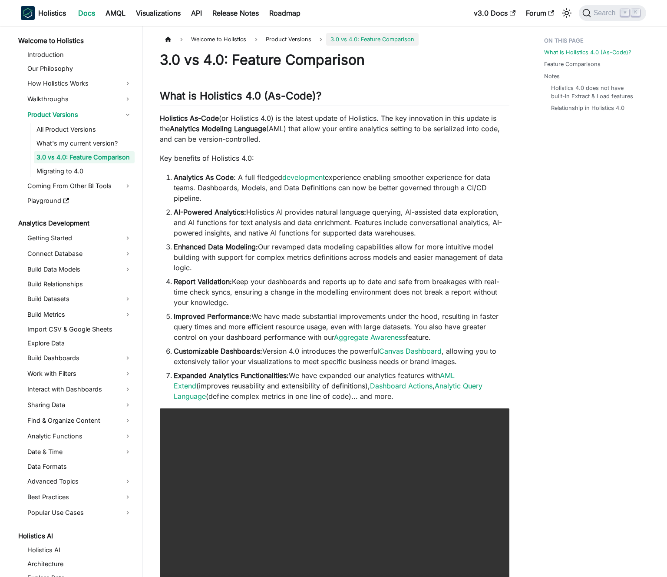
click at [303, 120] on p "Holistics As-Code (or Holistics 4.0) is the latest update of Holistics. The key…" at bounding box center [335, 128] width 350 height 31
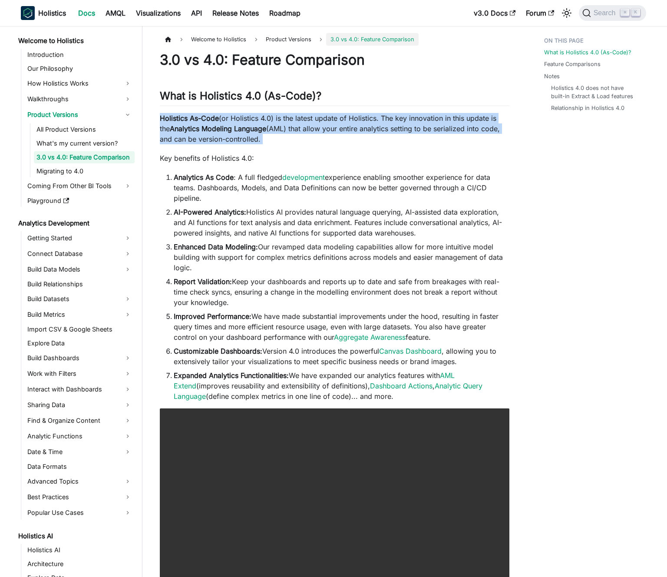
click at [303, 120] on p "Holistics As-Code (or Holistics 4.0) is the latest update of Holistics. The key…" at bounding box center [335, 128] width 350 height 31
click at [297, 122] on p "Holistics As-Code (or Holistics 4.0) is the latest update of Holistics. The key…" at bounding box center [335, 128] width 350 height 31
